Goal: Task Accomplishment & Management: Use online tool/utility

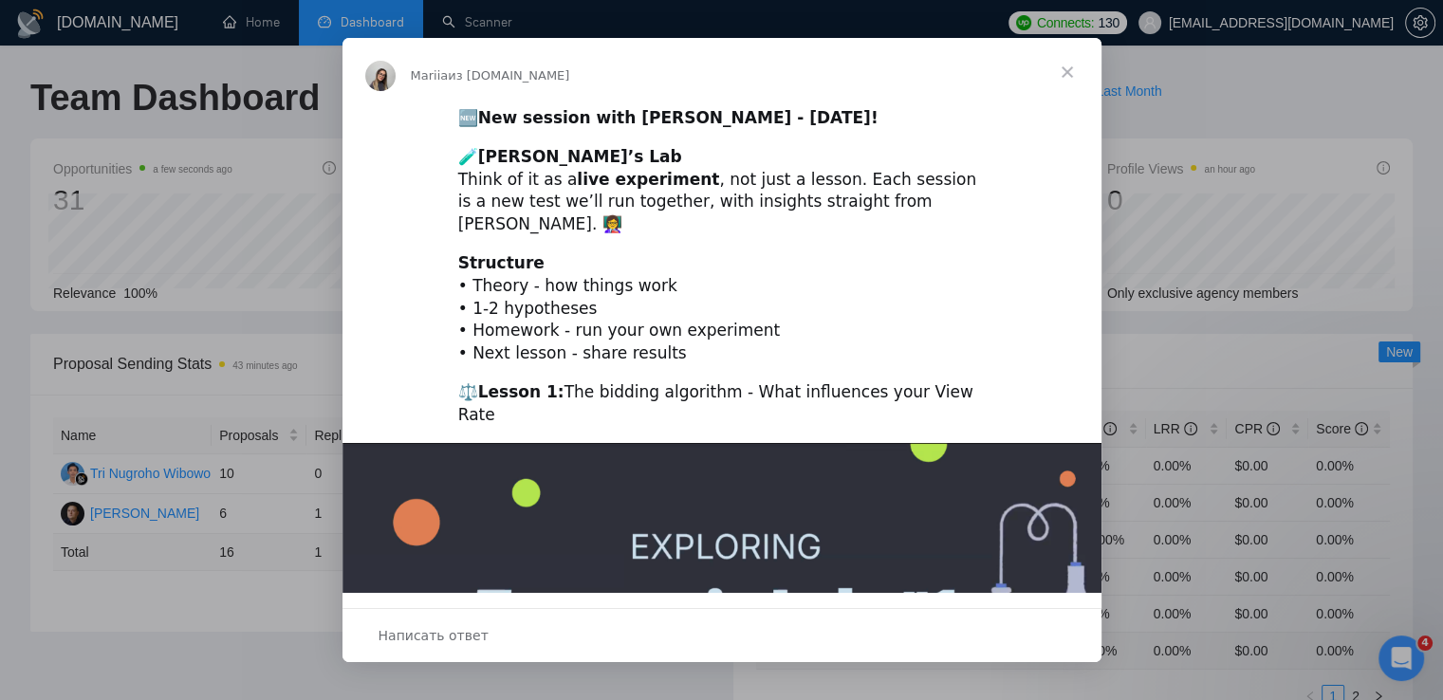
click at [1070, 69] on span "Закрыть" at bounding box center [1067, 72] width 68 height 68
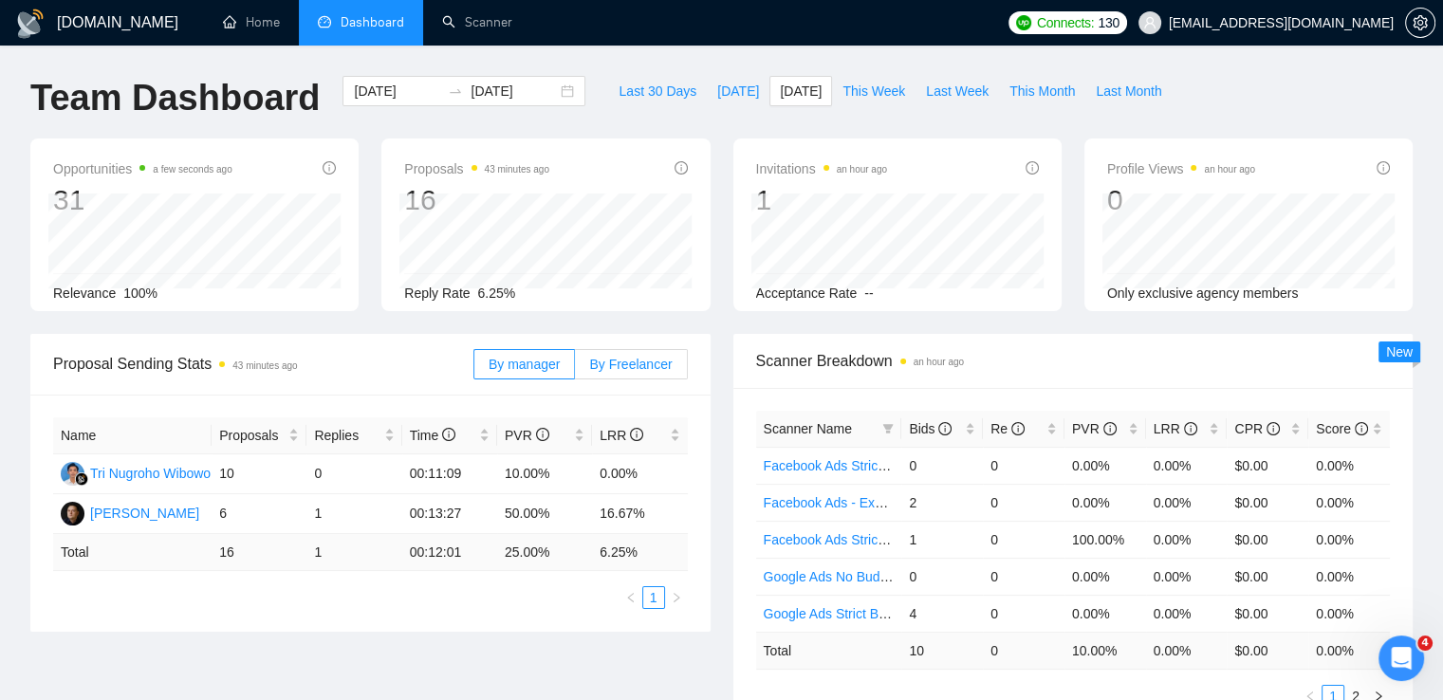
click at [598, 367] on span "By Freelancer" at bounding box center [630, 364] width 83 height 15
click at [575, 369] on input "By Freelancer" at bounding box center [575, 369] width 0 height 0
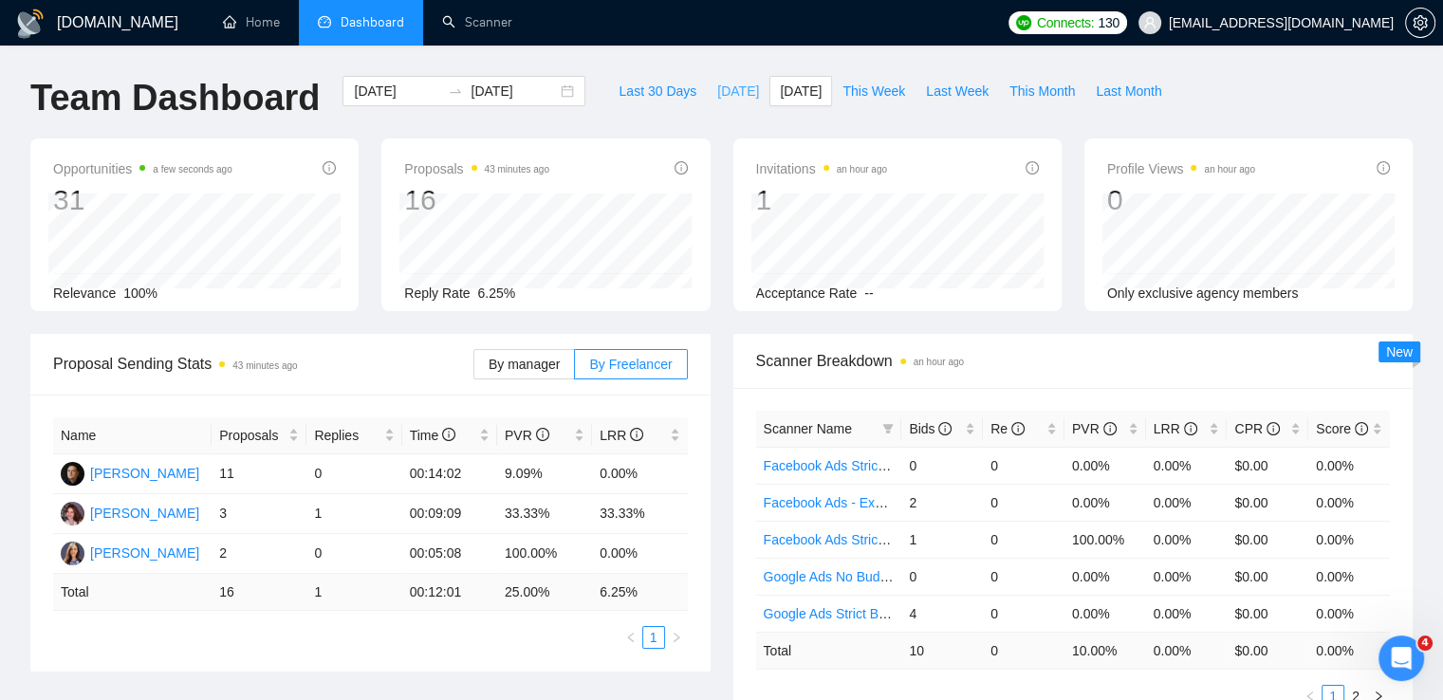
click at [717, 91] on span "[DATE]" at bounding box center [738, 91] width 42 height 21
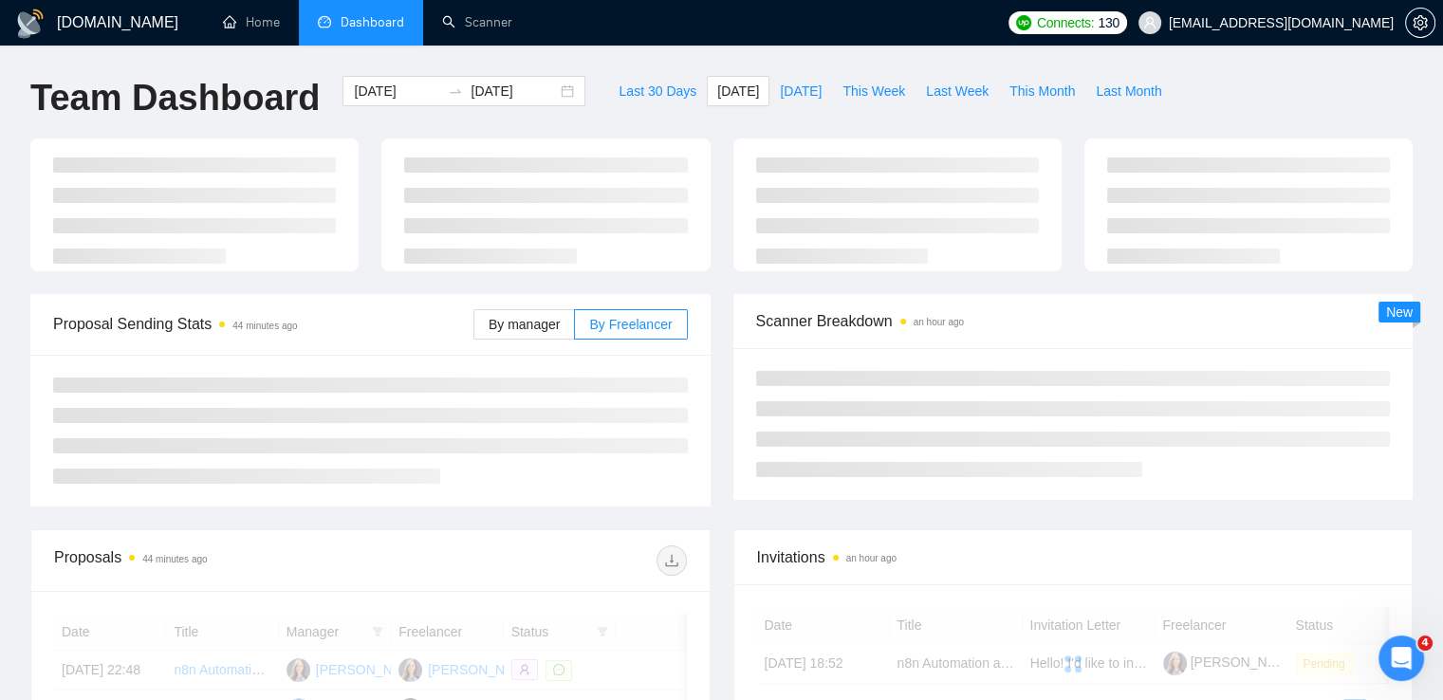
type input "[DATE]"
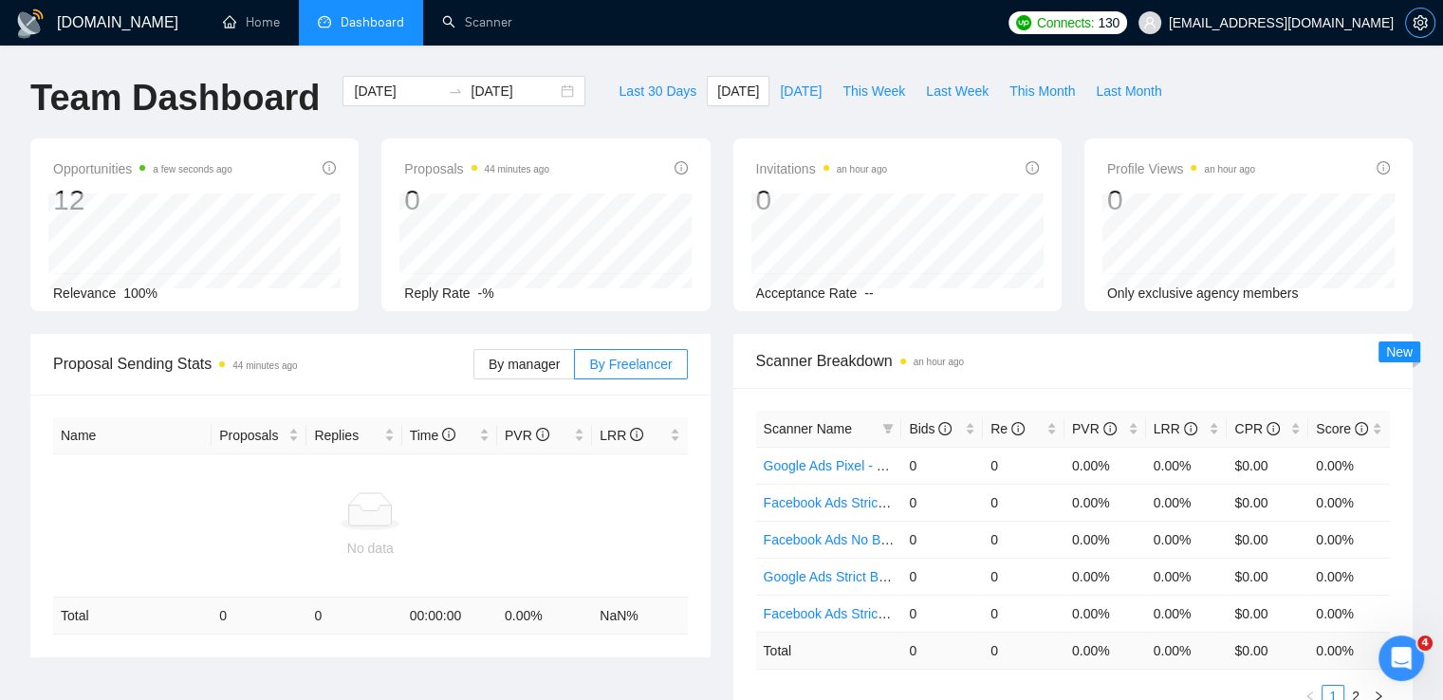
click at [1414, 25] on icon "setting" at bounding box center [1419, 22] width 14 height 15
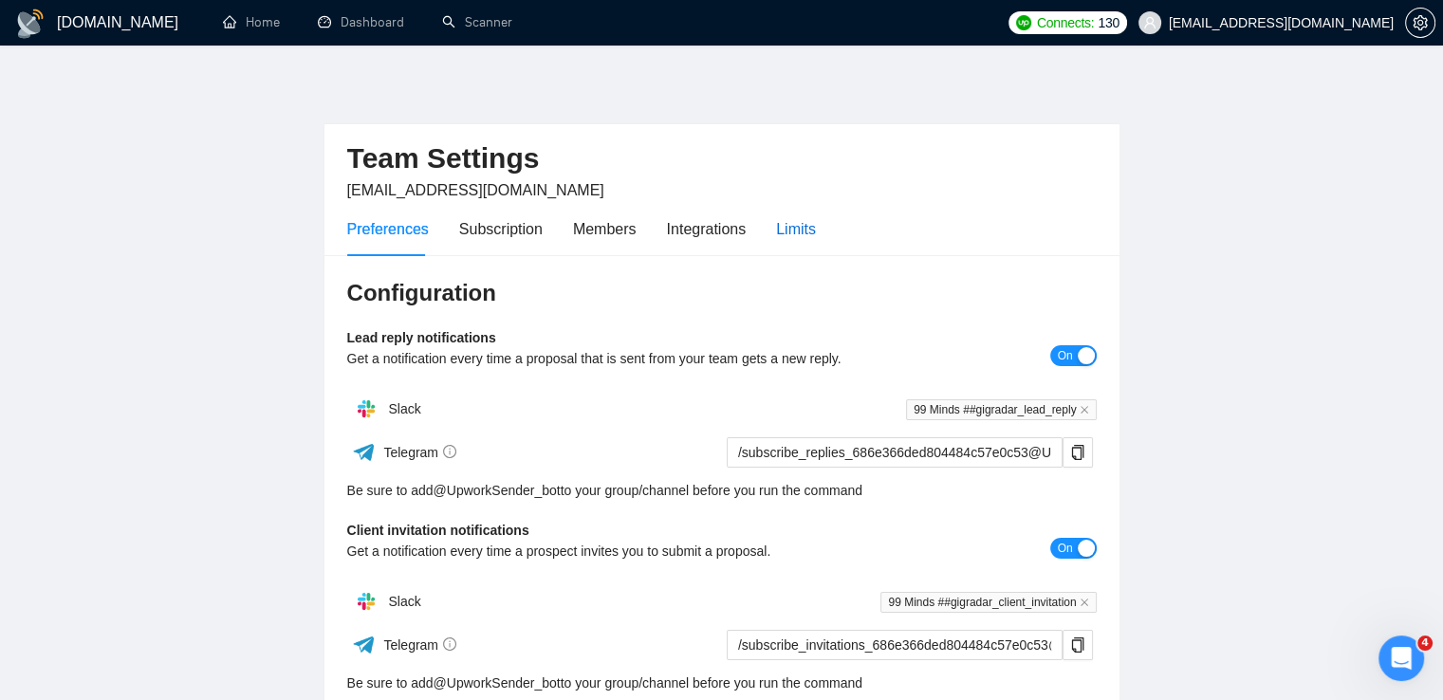
click at [789, 226] on div "Limits" at bounding box center [796, 229] width 40 height 24
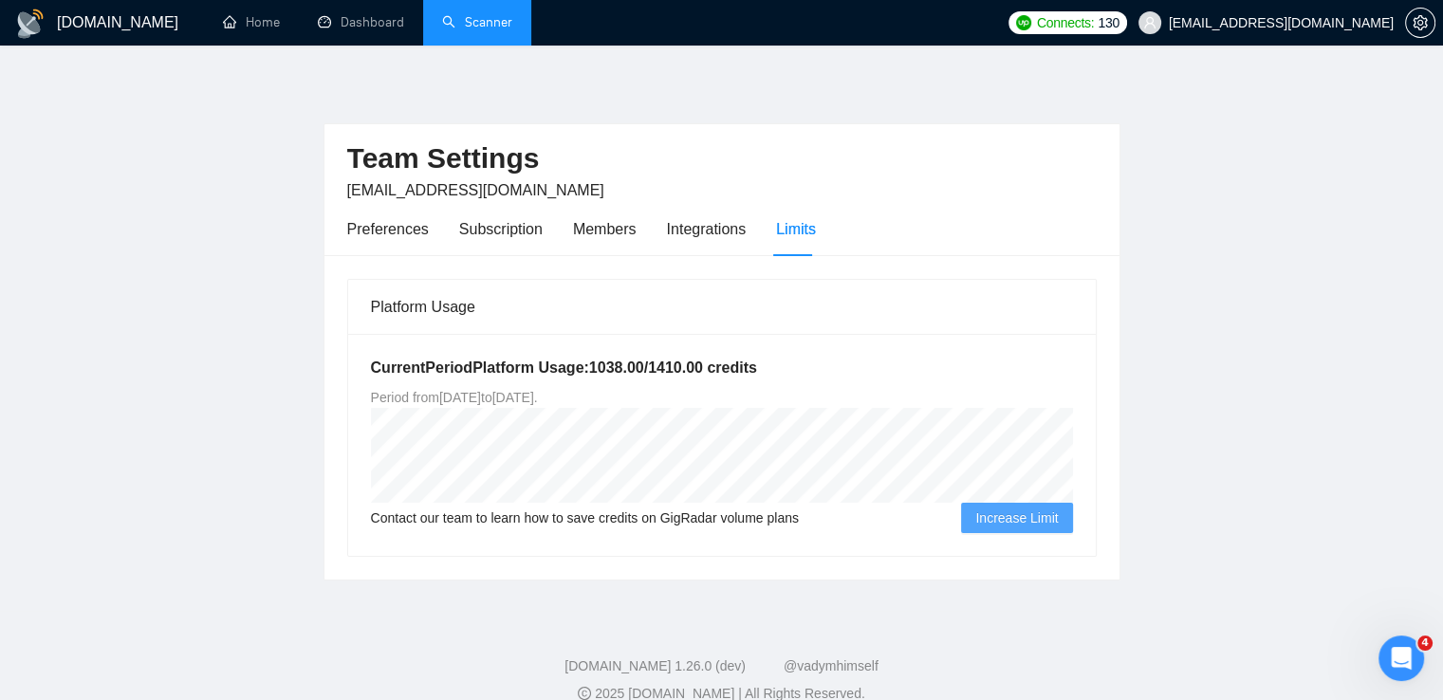
click at [479, 28] on link "Scanner" at bounding box center [477, 22] width 70 height 16
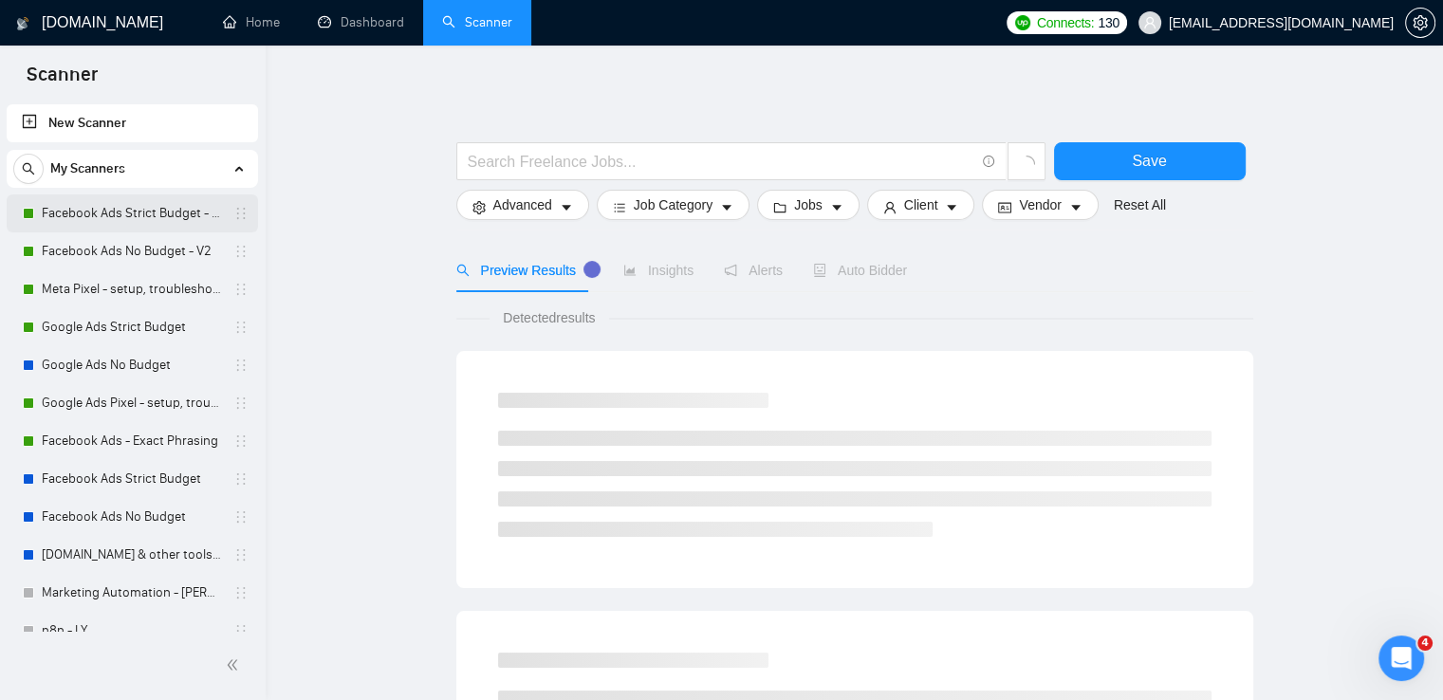
click at [159, 214] on link "Facebook Ads Strict Budget - V2" at bounding box center [132, 213] width 180 height 38
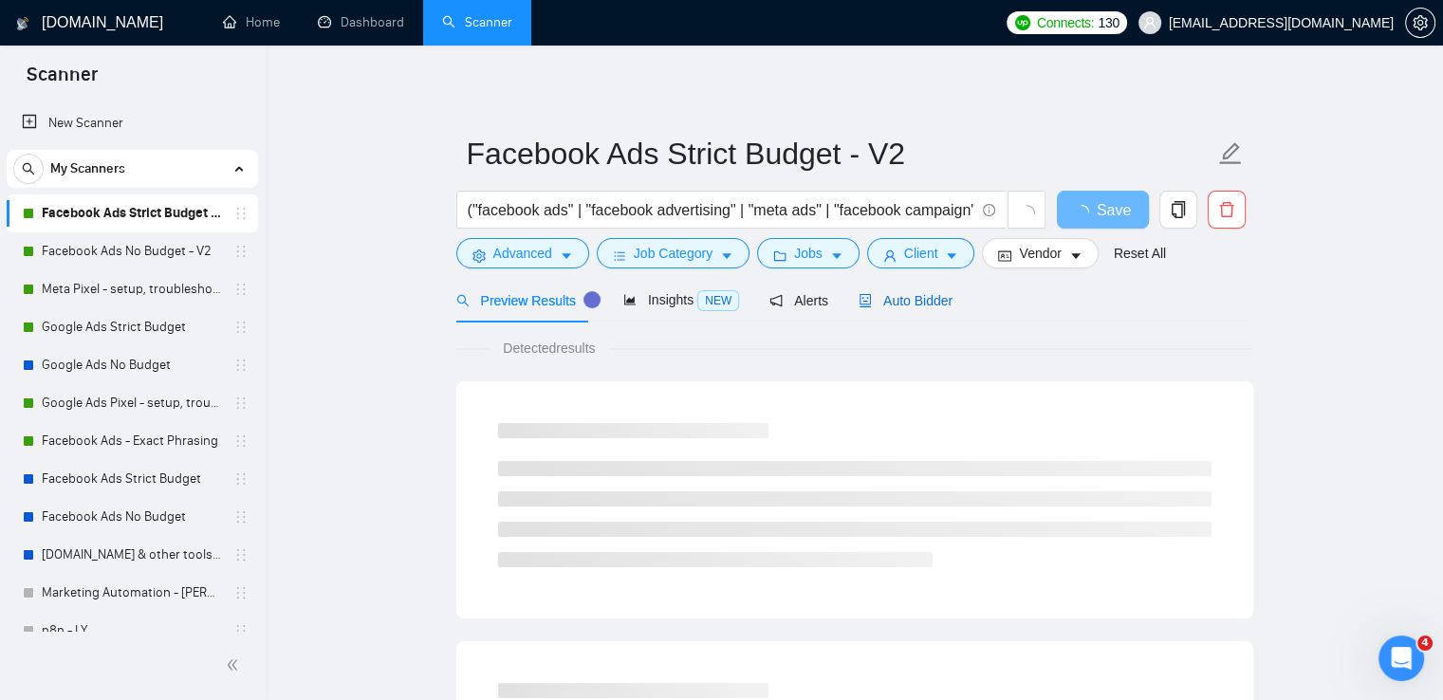
click at [894, 307] on span "Auto Bidder" at bounding box center [905, 300] width 94 height 15
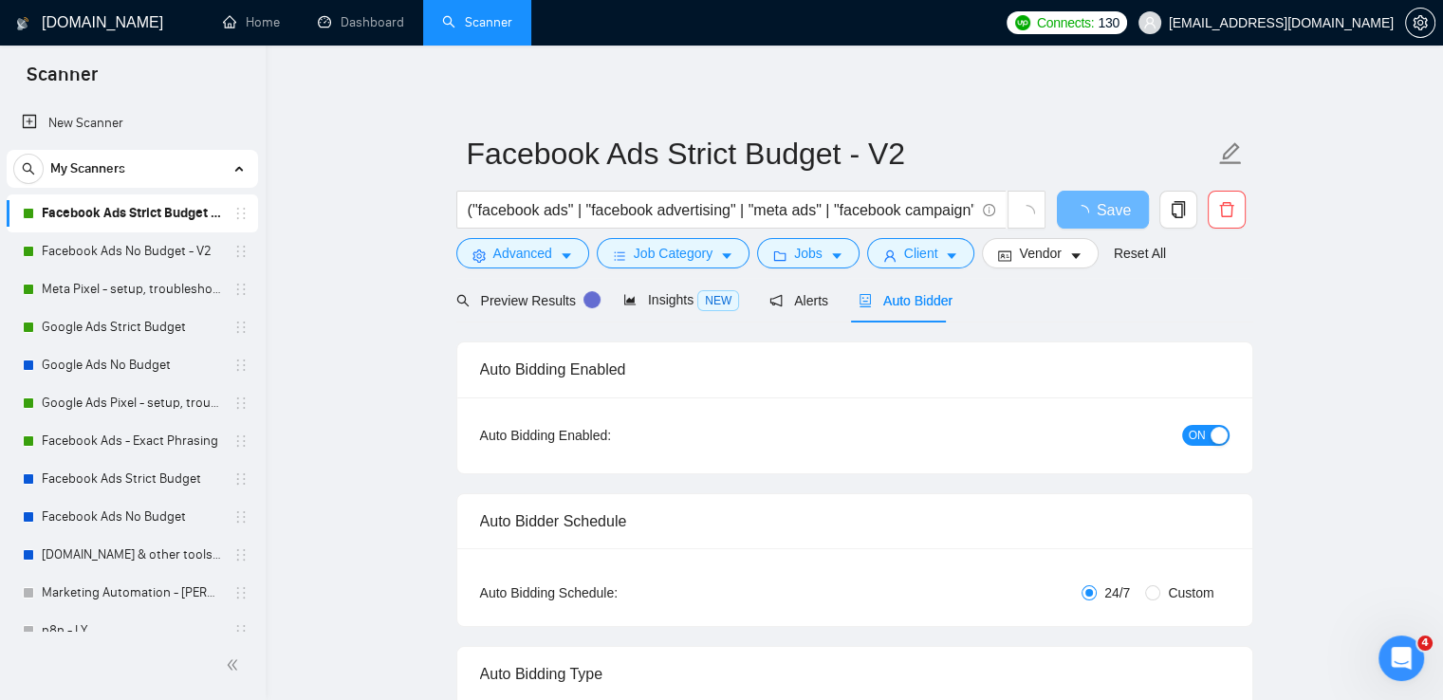
radio input "false"
radio input "true"
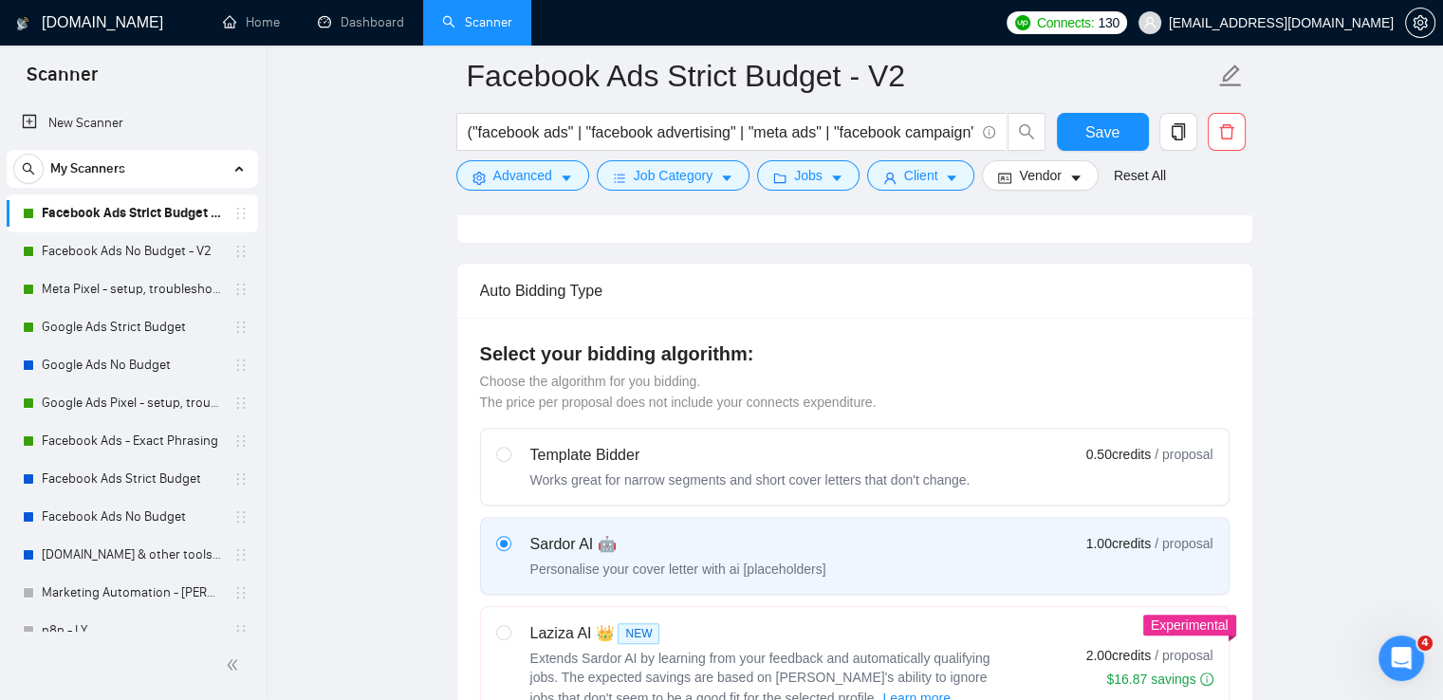
scroll to position [854, 0]
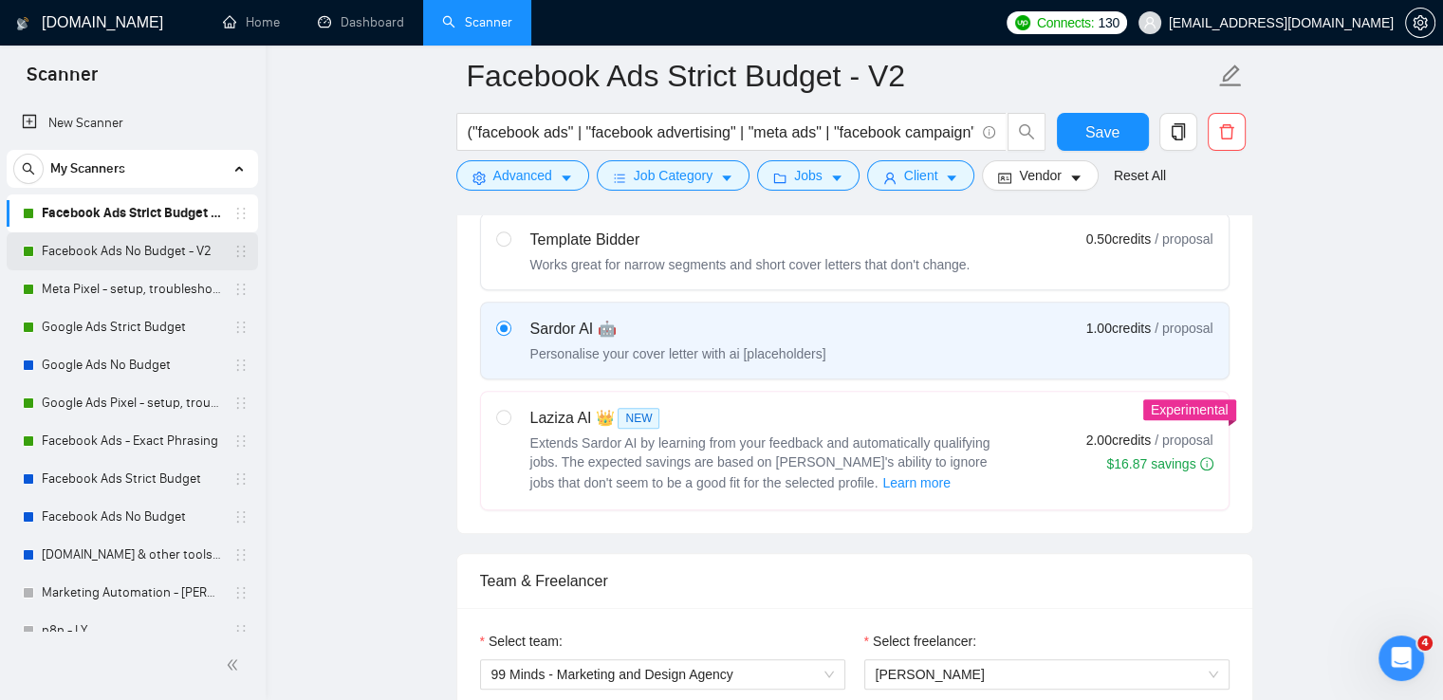
click at [78, 264] on link "Facebook Ads No Budget - V2" at bounding box center [132, 251] width 180 height 38
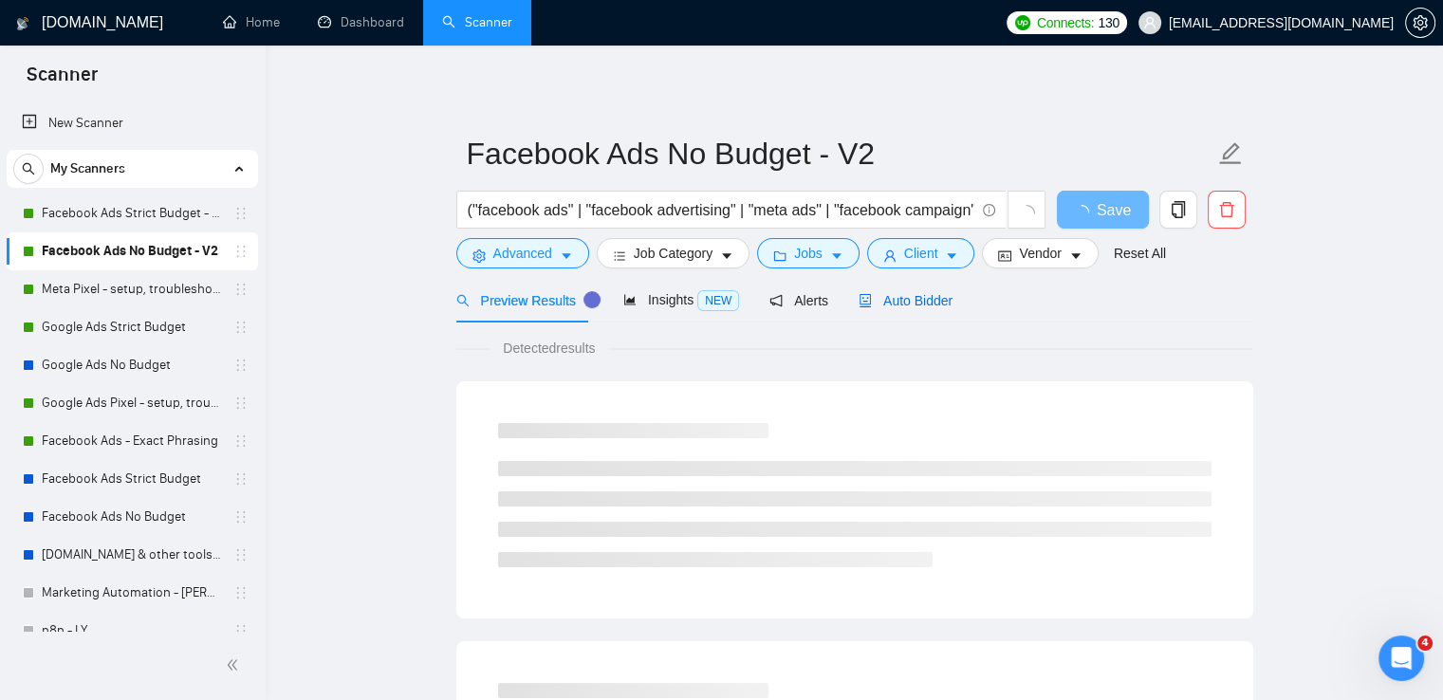
click at [926, 306] on span "Auto Bidder" at bounding box center [905, 300] width 94 height 15
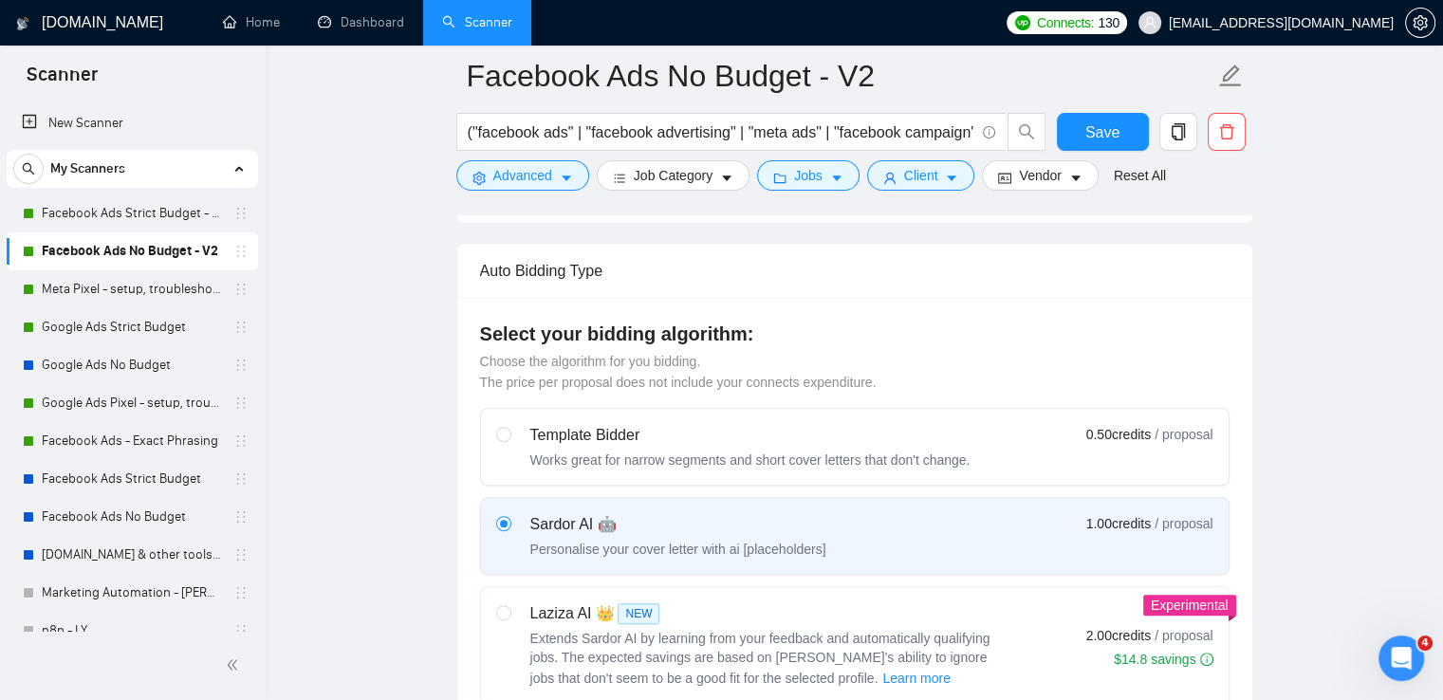
scroll to position [854, 0]
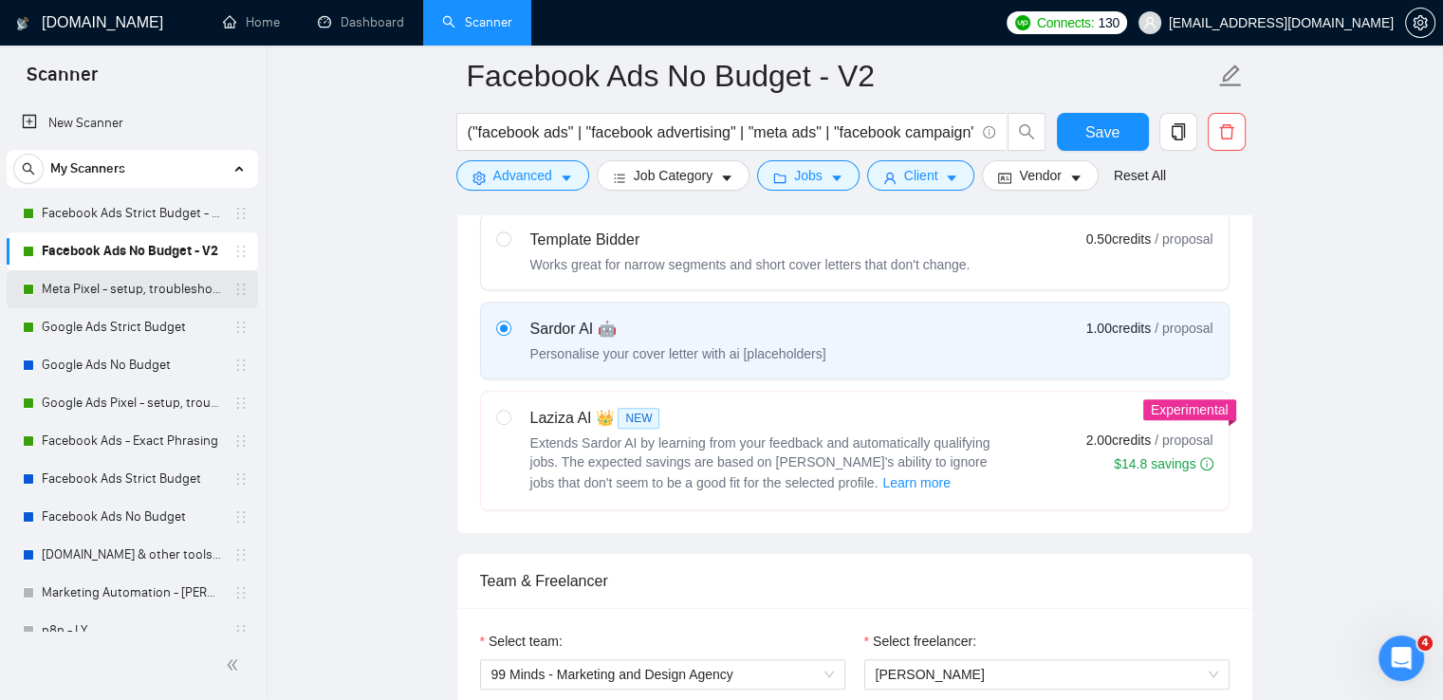
click at [113, 276] on link "Meta Pixel - setup, troubleshooting, tracking" at bounding box center [132, 289] width 180 height 38
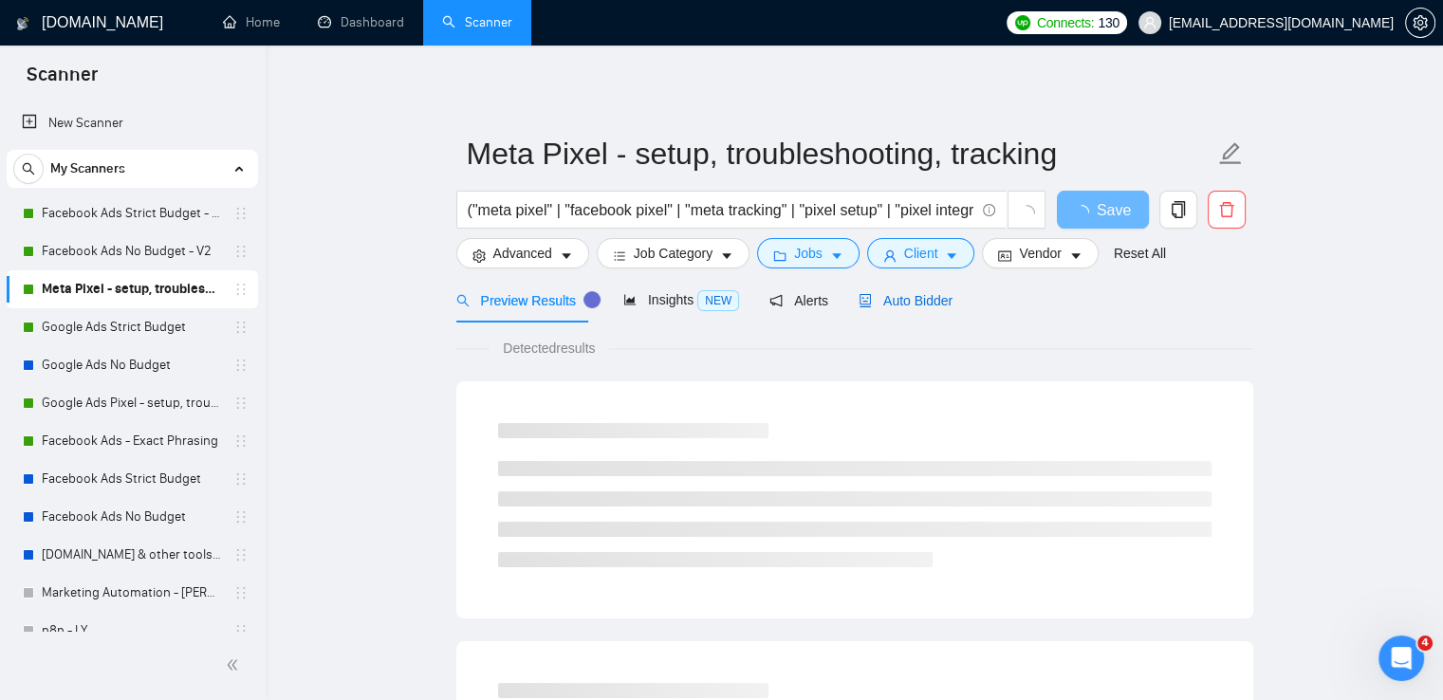
drag, startPoint x: 889, startPoint y: 304, endPoint x: 424, endPoint y: 194, distance: 477.4
click at [889, 303] on span "Auto Bidder" at bounding box center [905, 300] width 94 height 15
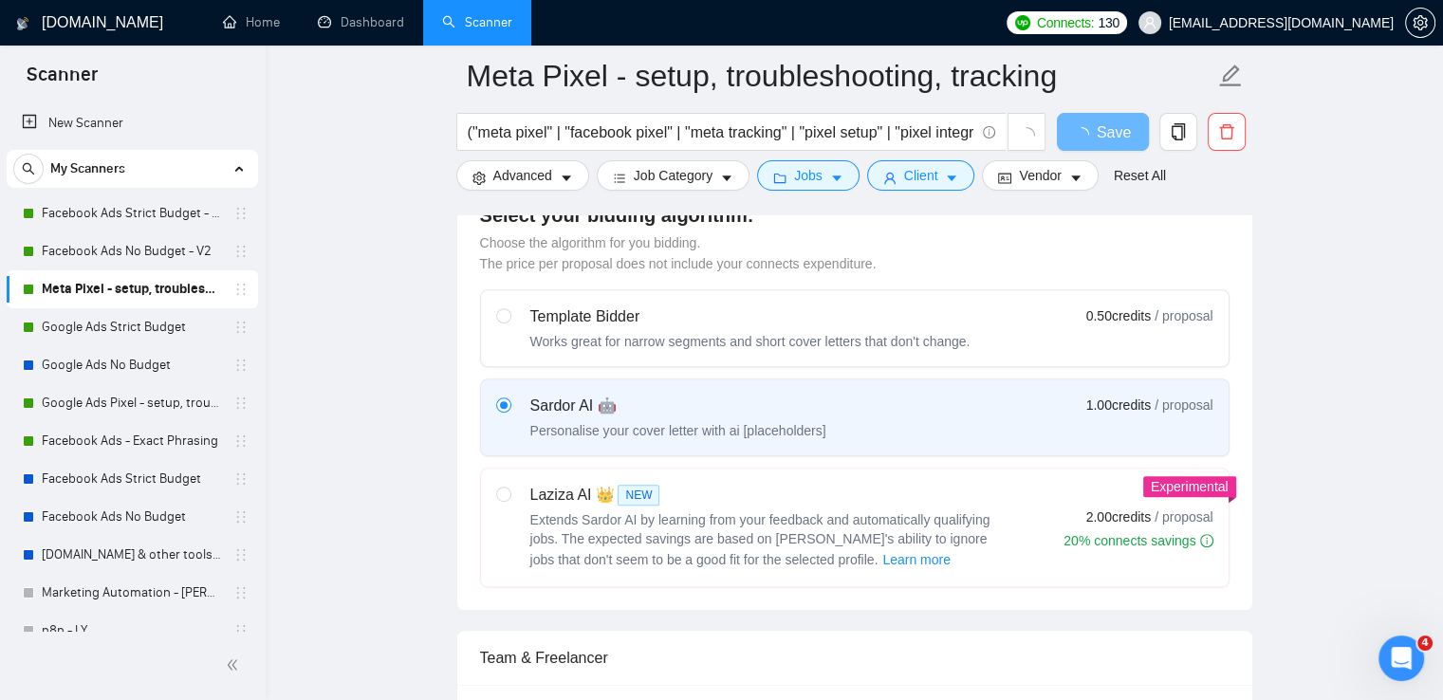
scroll to position [949, 0]
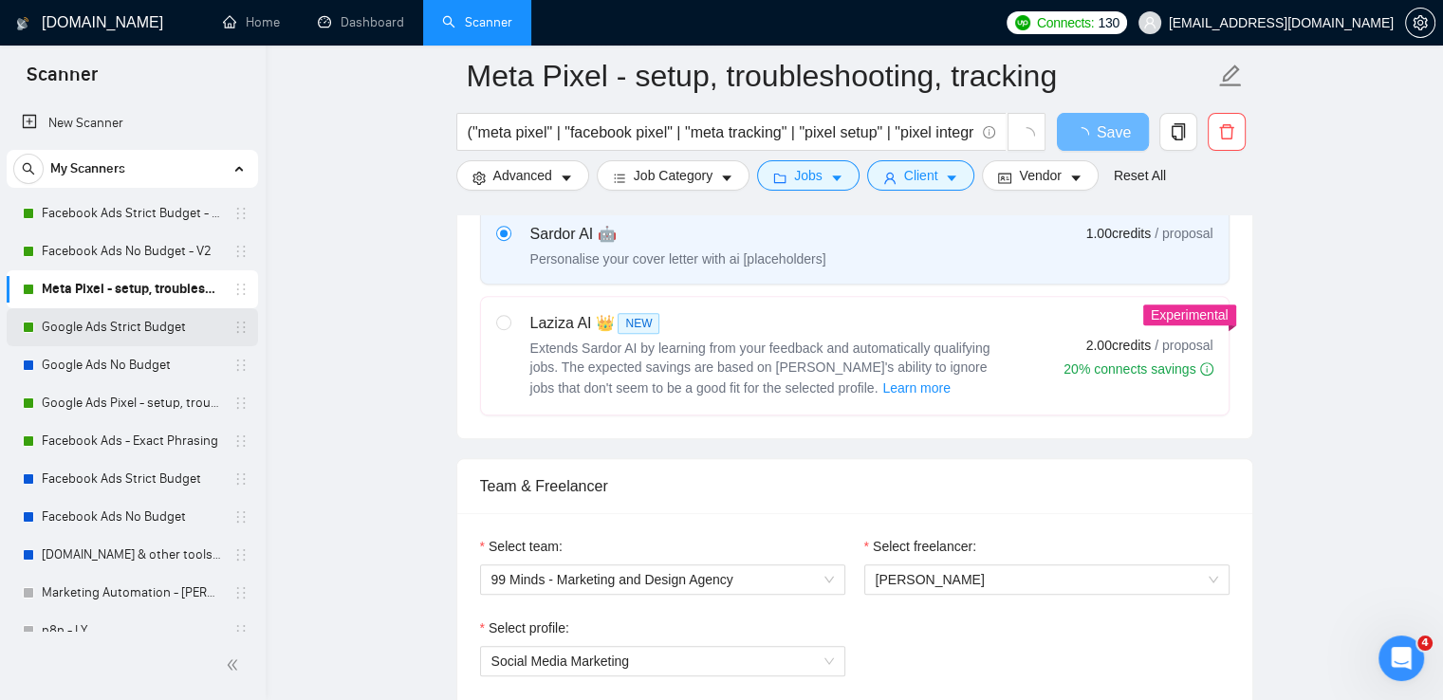
click at [101, 325] on link "Google Ads Strict Budget" at bounding box center [132, 327] width 180 height 38
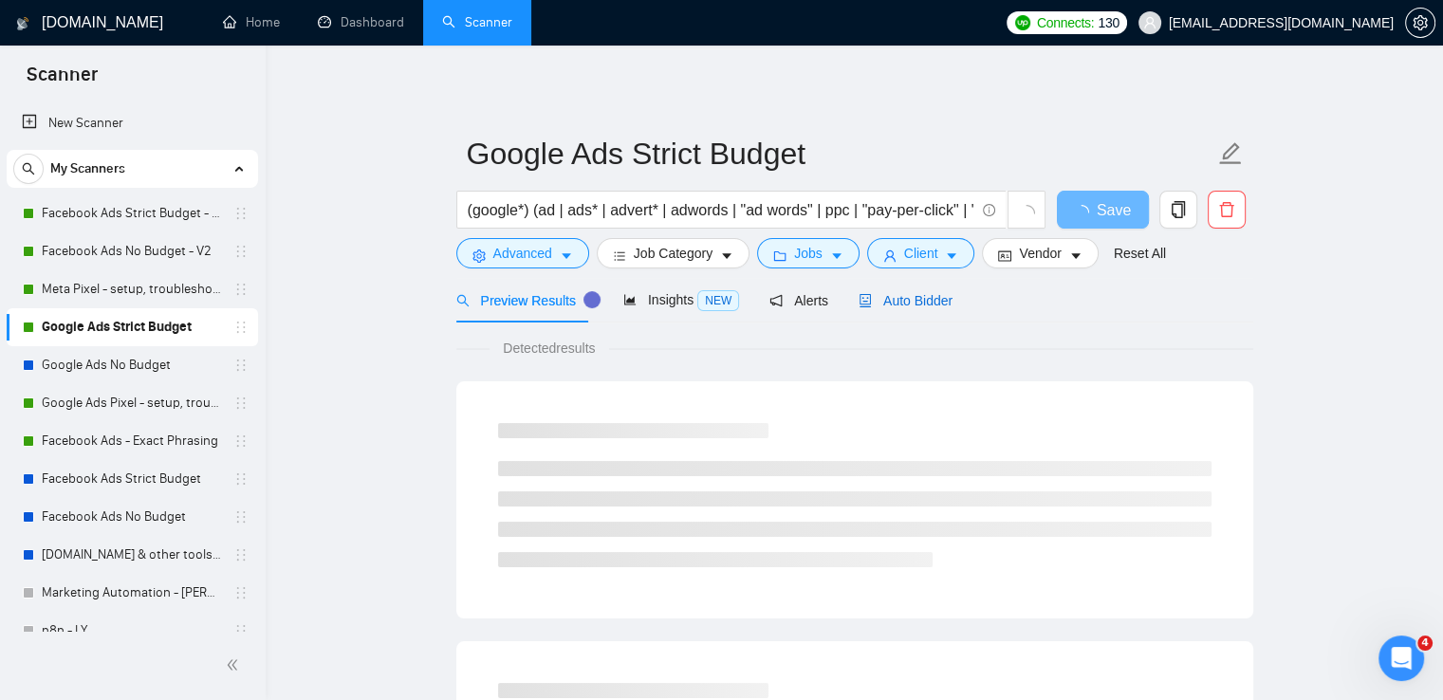
click at [893, 298] on span "Auto Bidder" at bounding box center [905, 300] width 94 height 15
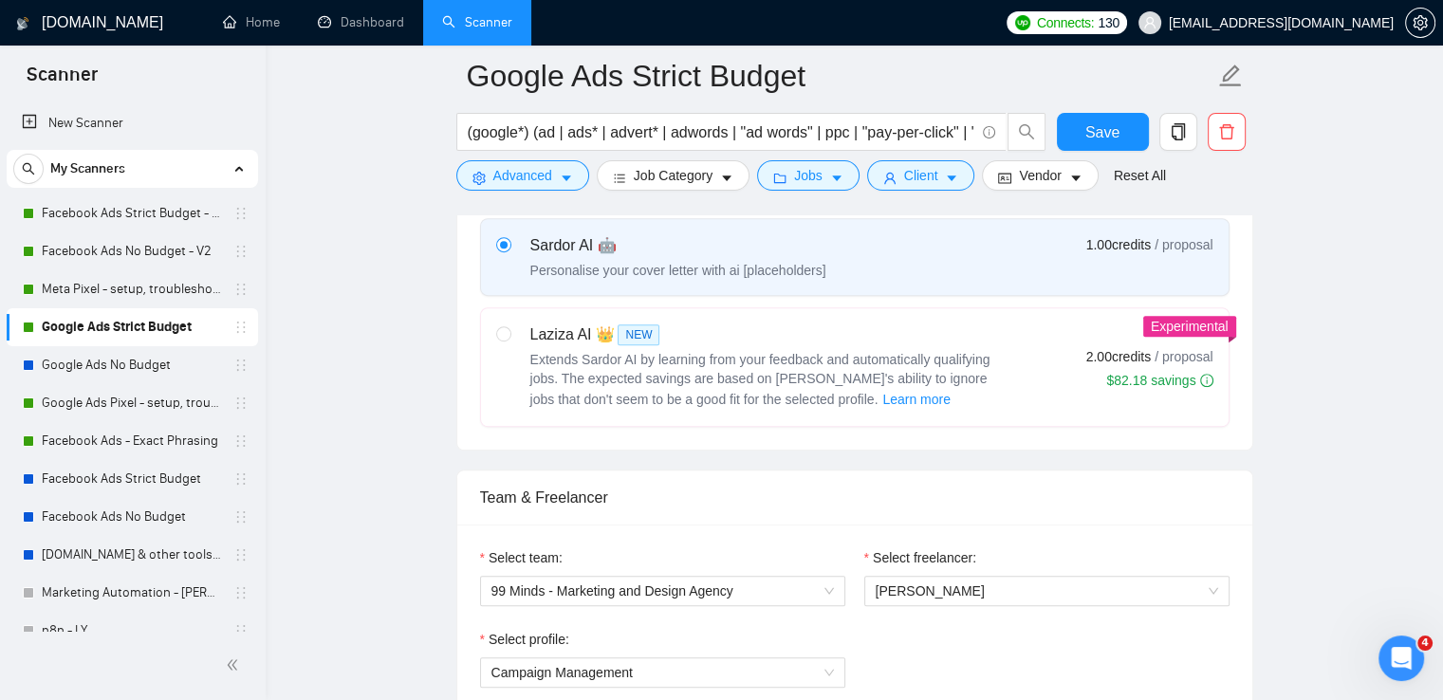
scroll to position [949, 0]
